Goal: Find specific page/section

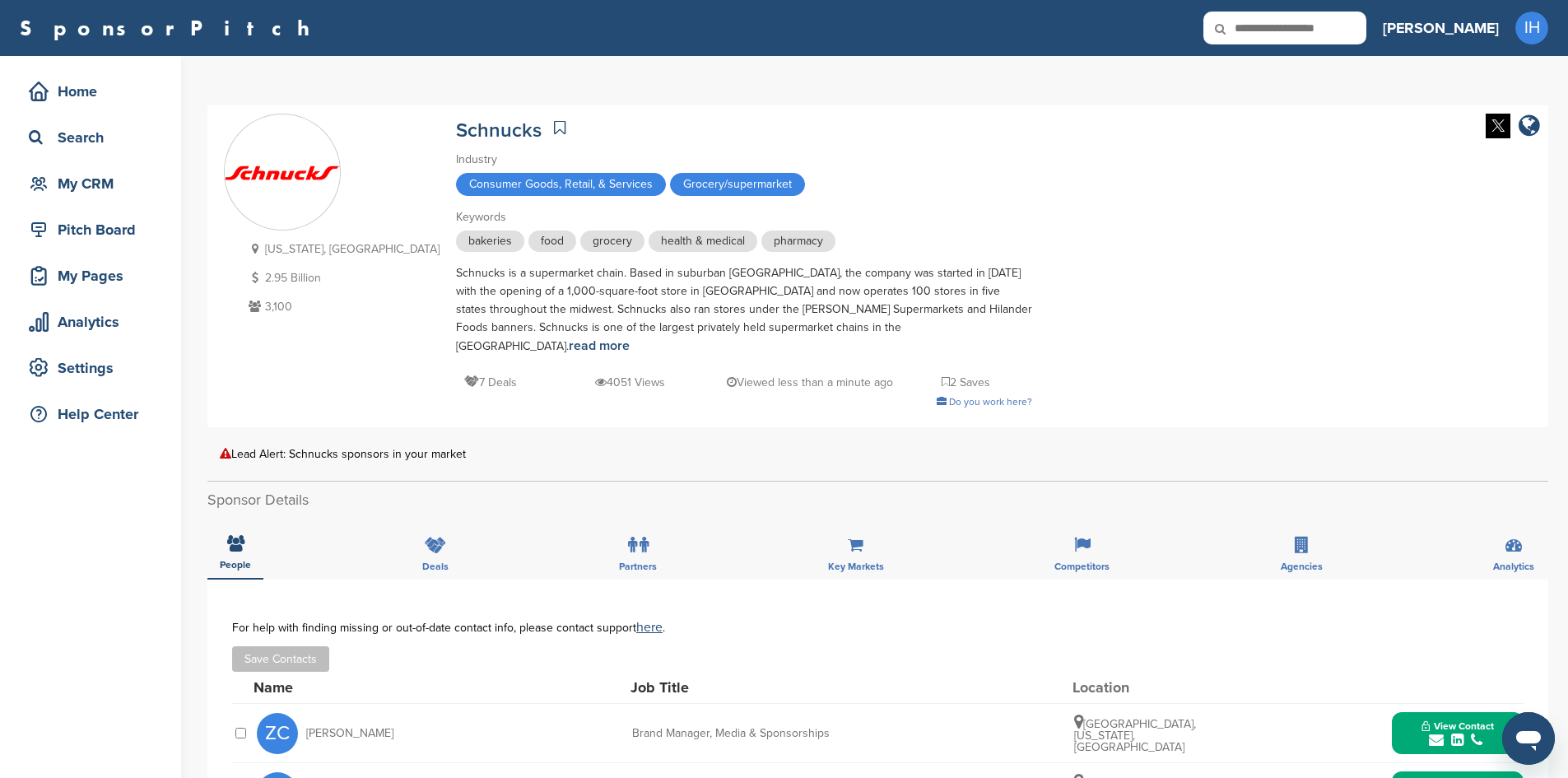
click at [1366, 33] on input "text" at bounding box center [1284, 27] width 163 height 33
type input "********"
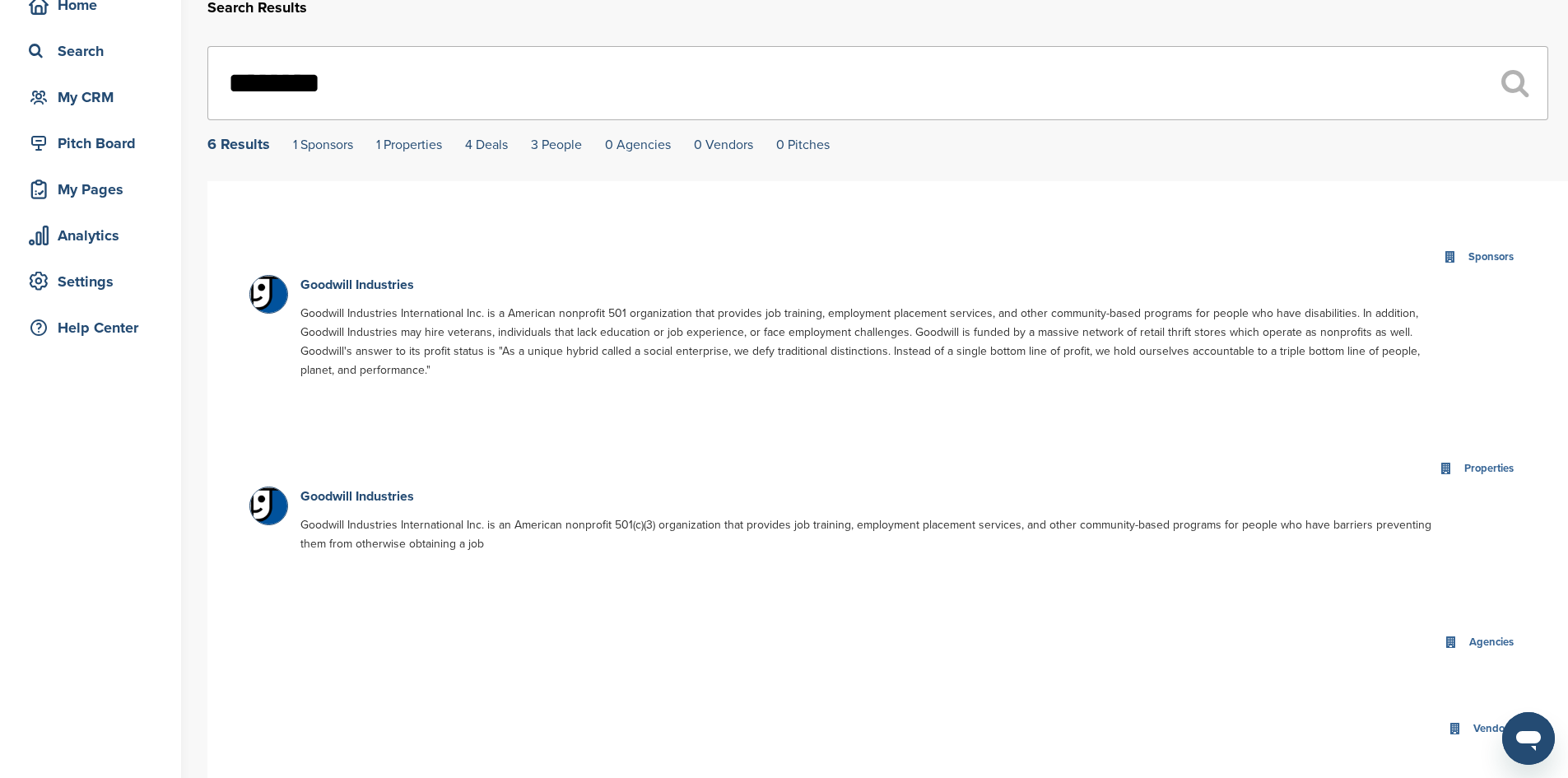
scroll to position [83, 0]
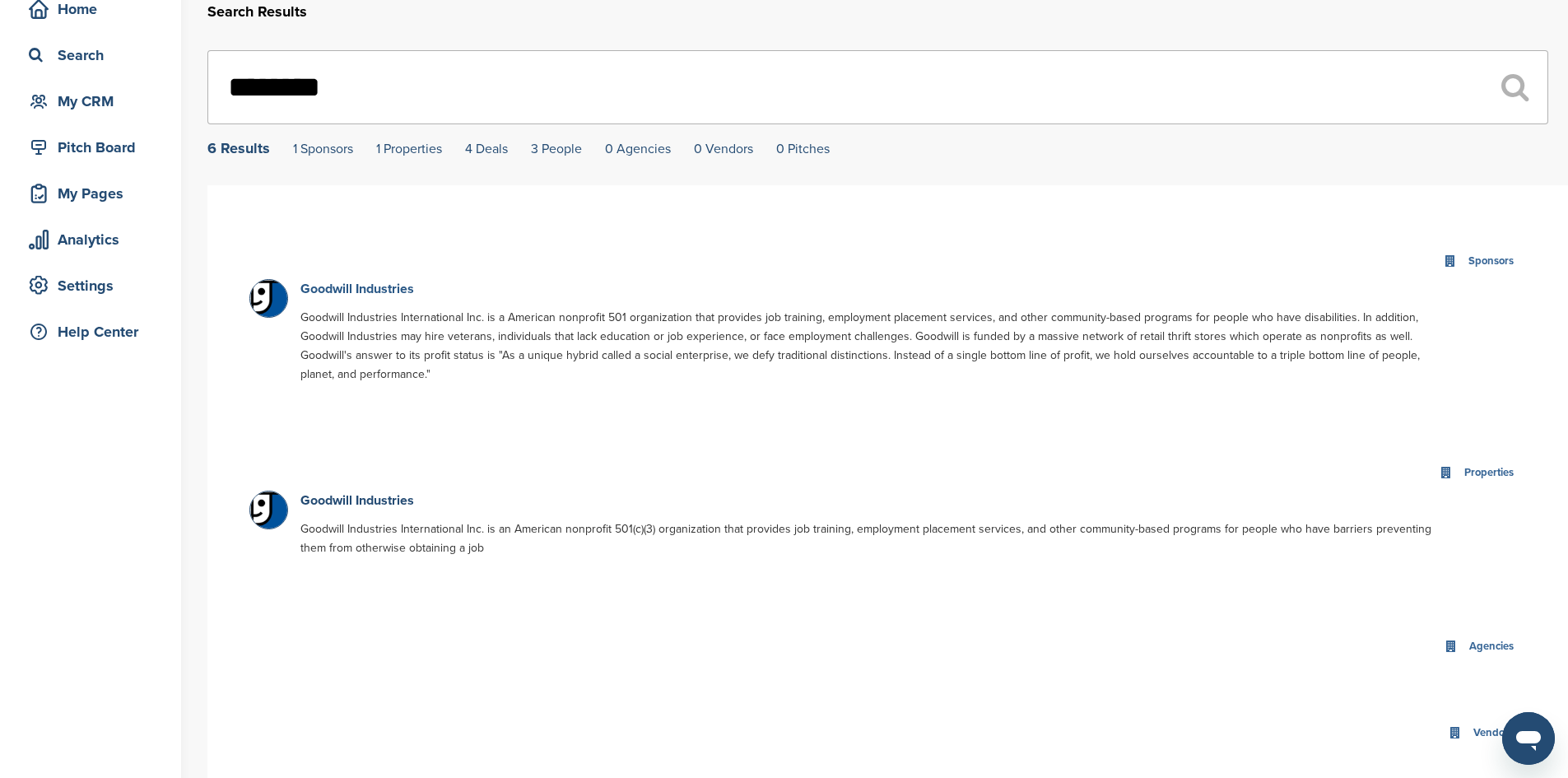
click at [387, 290] on link "Goodwill Industries" at bounding box center [356, 289] width 114 height 17
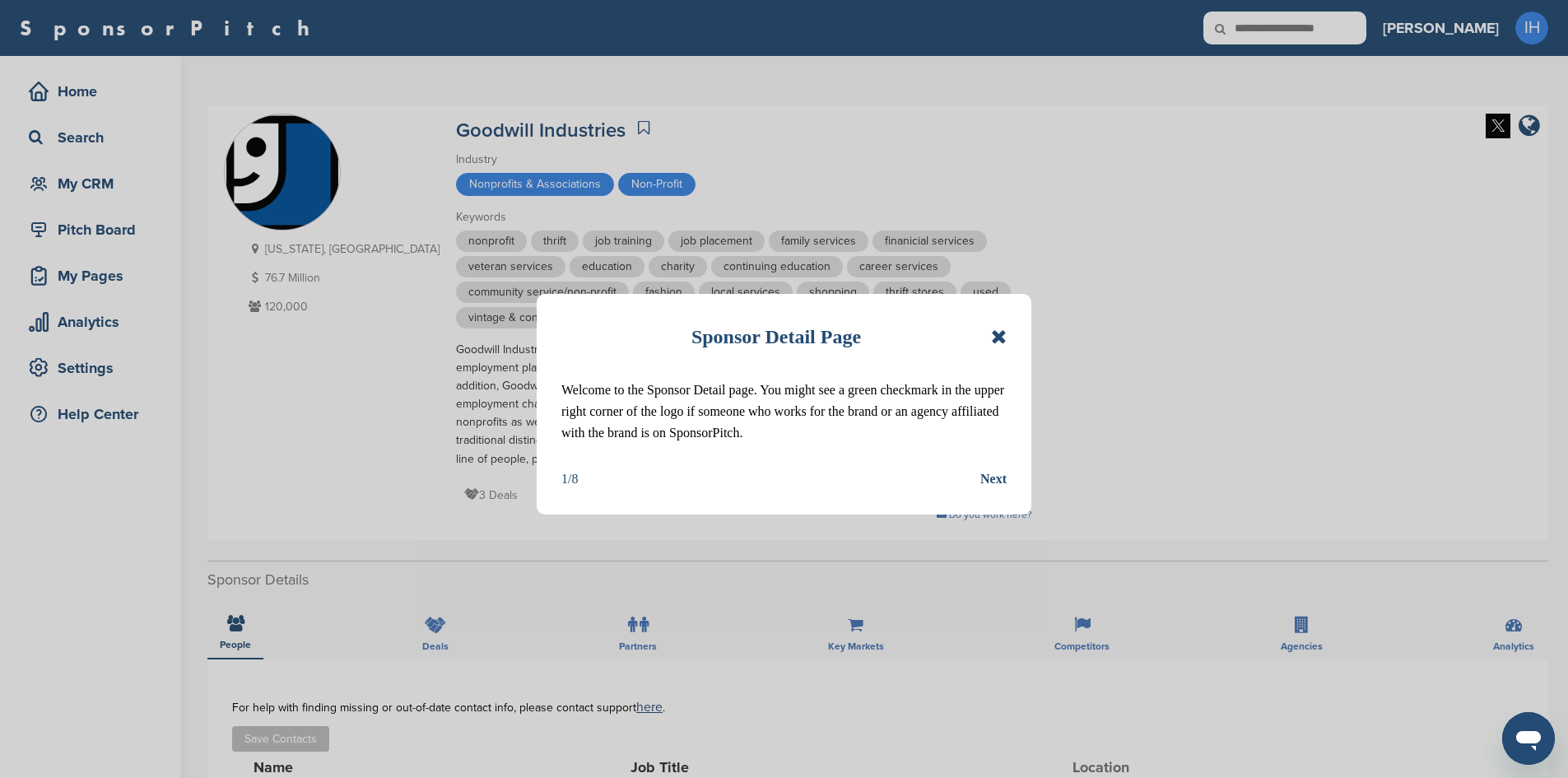
click at [995, 337] on icon at bounding box center [999, 336] width 16 height 19
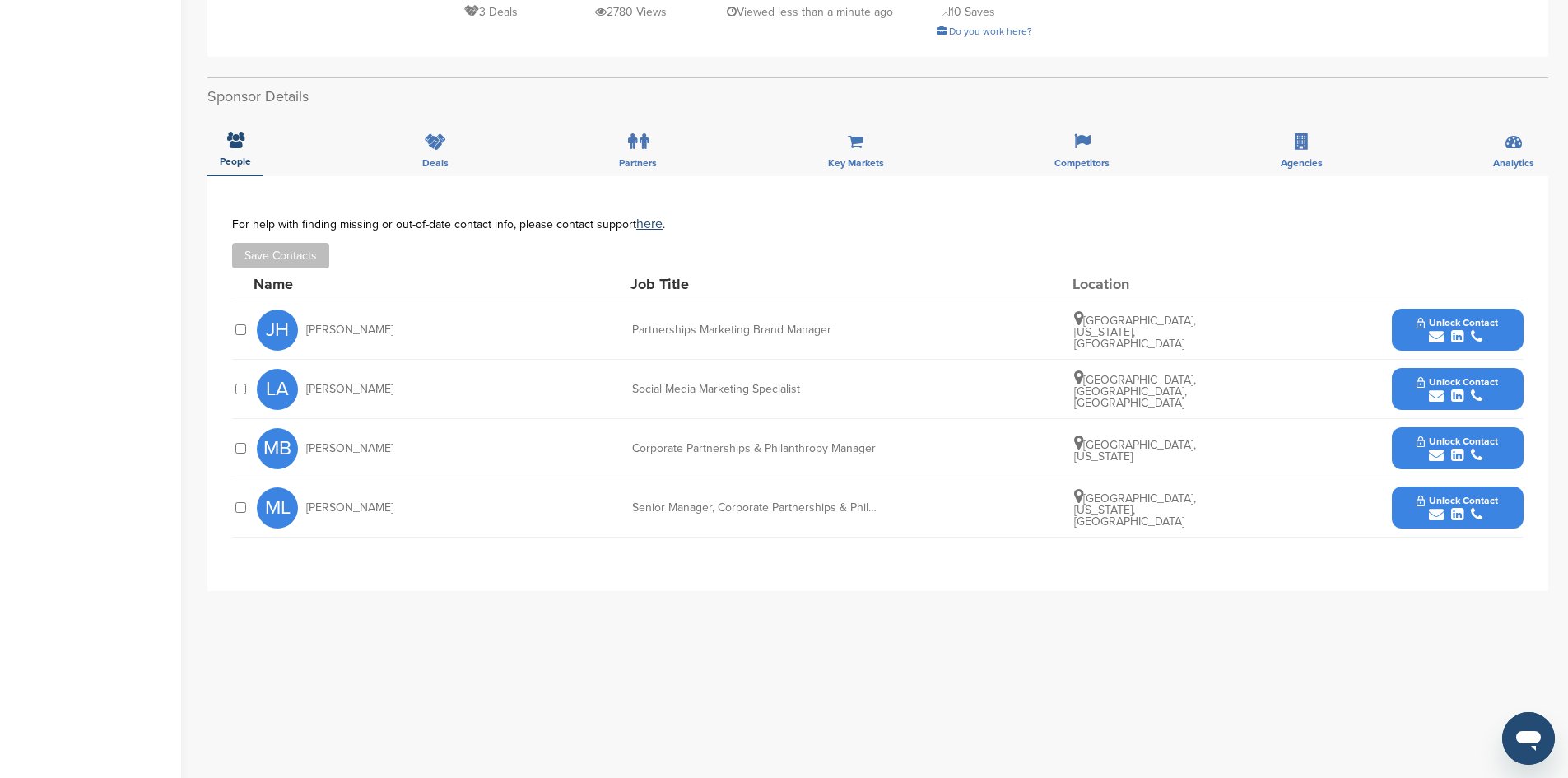
scroll to position [494, 0]
